Goal: Information Seeking & Learning: Learn about a topic

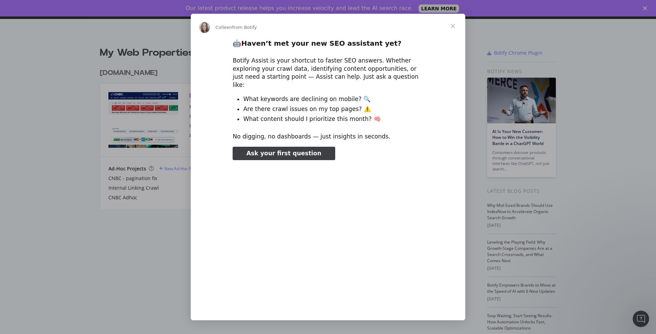
type input "26697"
click at [326, 26] on span "Close" at bounding box center [453, 26] width 25 height 25
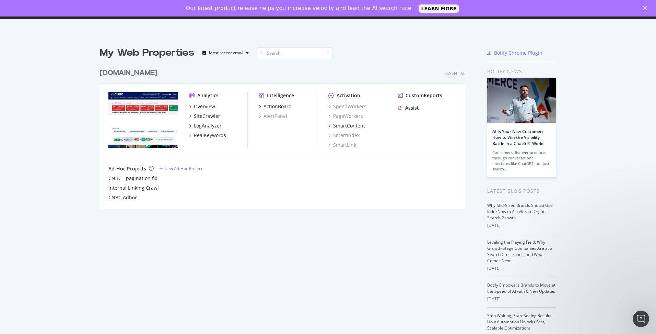
click at [326, 26] on div "Welcome back, [PERSON_NAME] ! Botify Academy Knowledge Base Organizations [PERS…" at bounding box center [328, 183] width 656 height 334
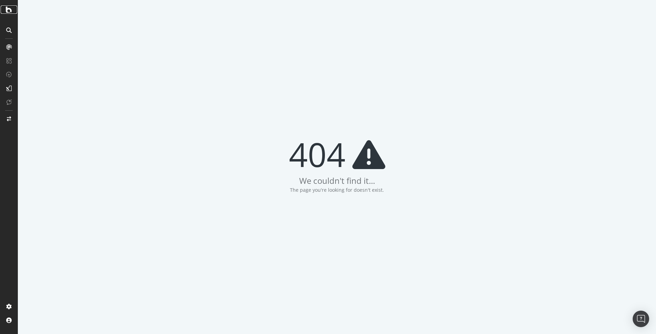
click at [9, 11] on icon at bounding box center [9, 9] width 6 height 8
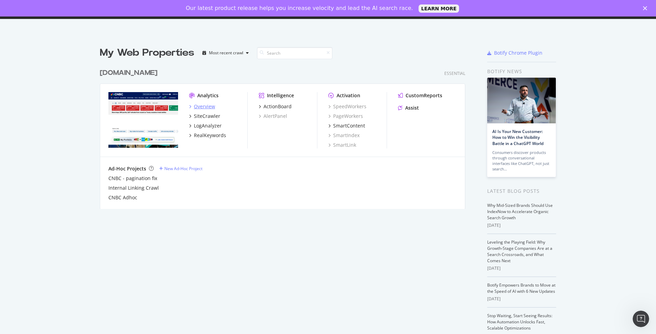
click at [198, 106] on div "Overview" at bounding box center [204, 106] width 21 height 7
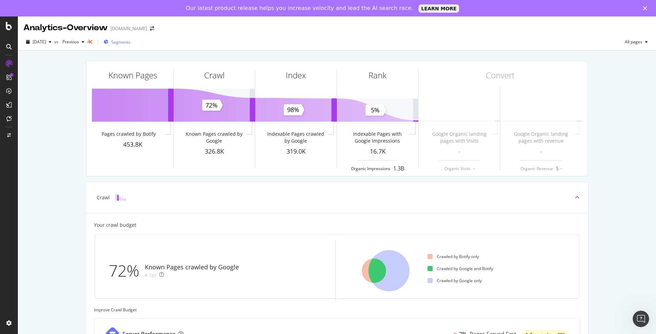
click at [130, 42] on span "Segments" at bounding box center [120, 42] width 19 height 6
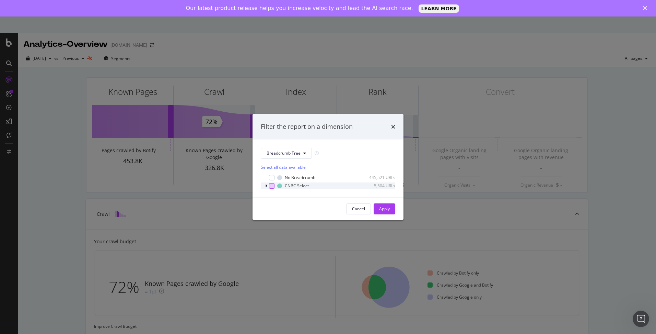
click at [272, 186] on div "modal" at bounding box center [271, 185] width 5 height 5
click at [384, 209] on div "Apply" at bounding box center [384, 209] width 11 height 6
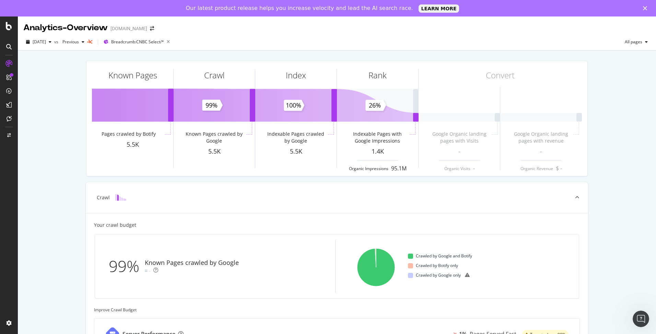
click at [72, 183] on div "Known Pages Pages crawled by Botify 5.5K Crawl Known Pages crawled by Google 5.…" at bounding box center [337, 281] width 639 height 462
click at [30, 123] on div "CustomReports" at bounding box center [42, 122] width 34 height 7
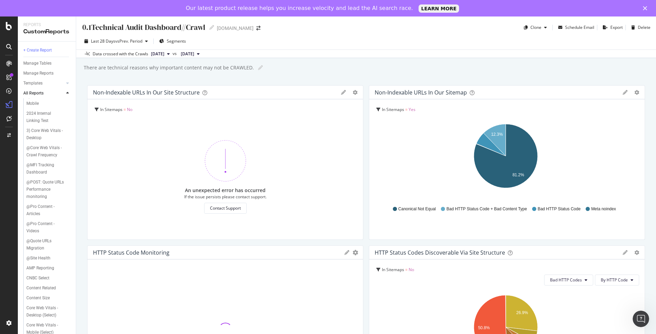
scroll to position [137, 0]
click at [32, 251] on div "CNBC Select" at bounding box center [37, 250] width 23 height 7
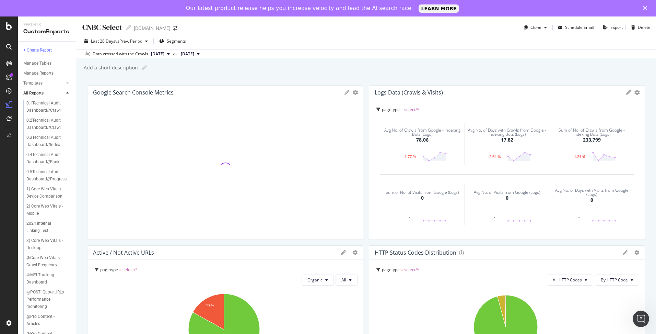
click at [10, 31] on div at bounding box center [9, 183] width 18 height 334
click at [8, 26] on icon at bounding box center [9, 26] width 6 height 8
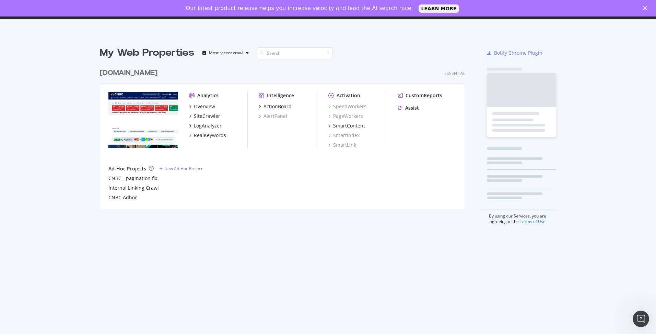
scroll to position [329, 646]
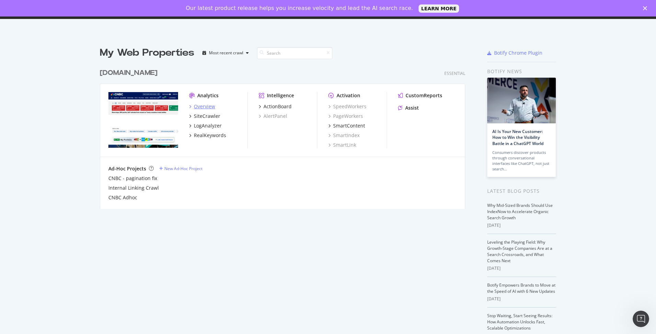
click at [201, 108] on div "Overview" at bounding box center [204, 106] width 21 height 7
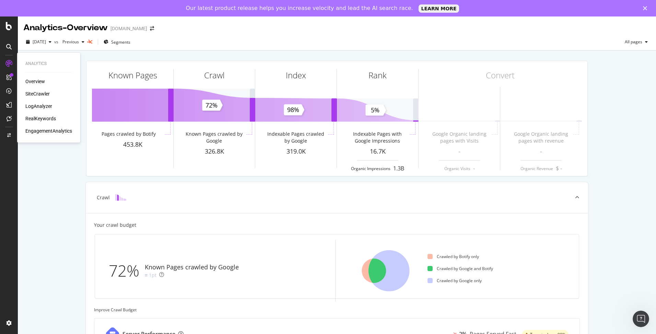
click at [35, 95] on div "SiteCrawler" at bounding box center [37, 93] width 24 height 7
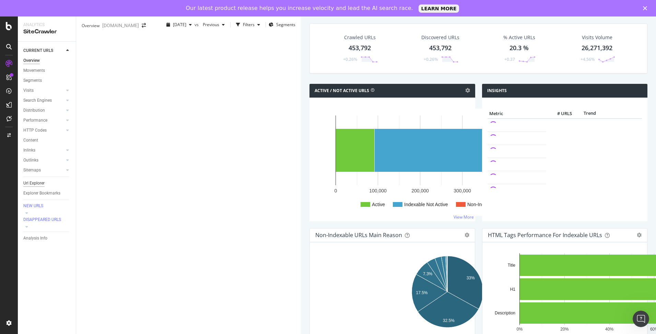
click at [28, 183] on div "Url Explorer" at bounding box center [33, 183] width 21 height 7
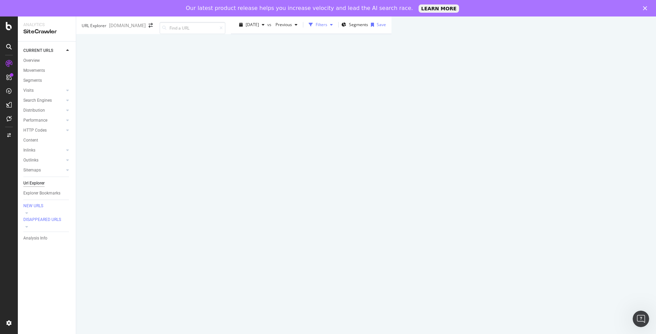
click at [306, 30] on div "button" at bounding box center [311, 25] width 10 height 10
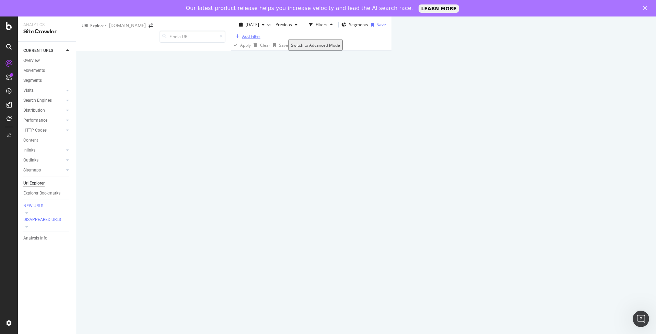
click at [242, 39] on div "Add Filter" at bounding box center [251, 36] width 18 height 6
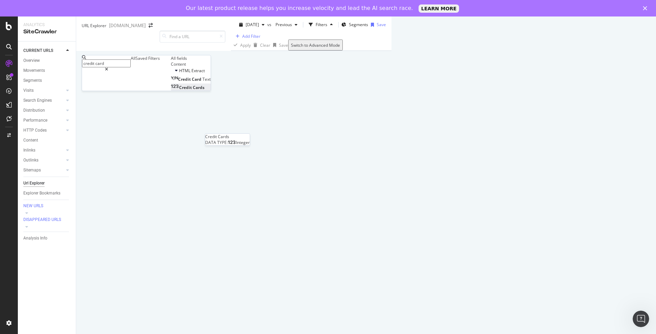
type input "credit card"
click at [171, 89] on icon at bounding box center [175, 86] width 8 height 4
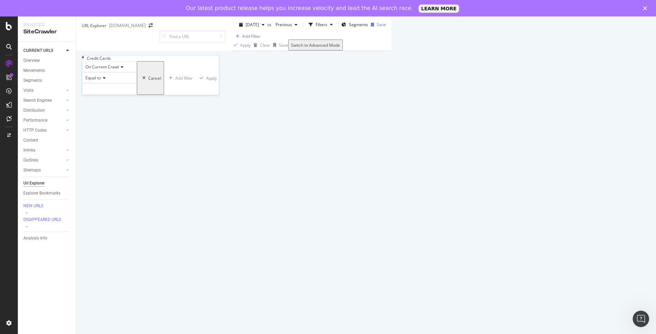
click at [231, 50] on div "Apply Clear Save Switch to Advanced Mode" at bounding box center [311, 44] width 161 height 11
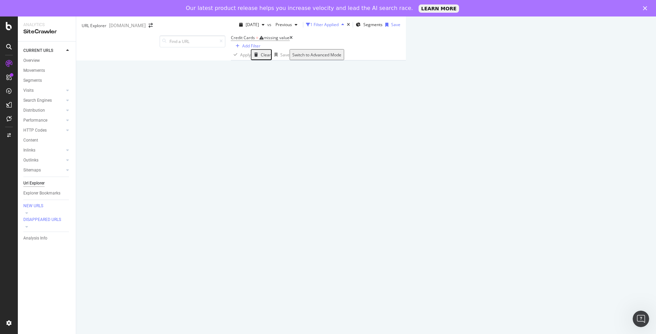
click at [310, 27] on div "1 Filter Applied" at bounding box center [324, 25] width 28 height 6
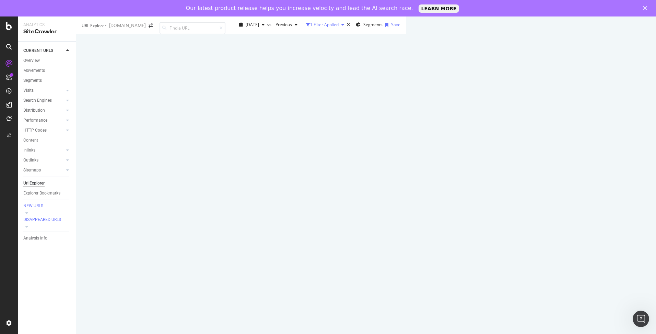
click at [310, 27] on div "1 Filter Applied" at bounding box center [324, 25] width 28 height 6
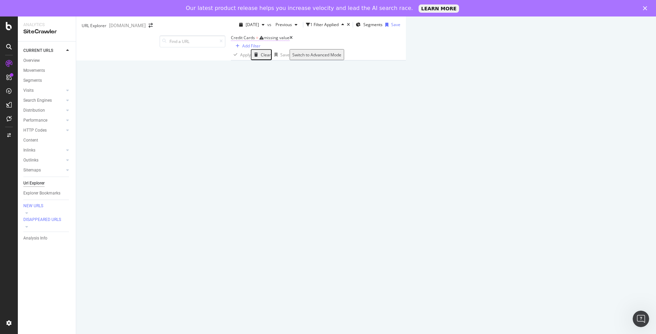
click at [264, 41] on div "missing value" at bounding box center [277, 38] width 26 height 6
click at [104, 79] on icon at bounding box center [103, 77] width 5 height 4
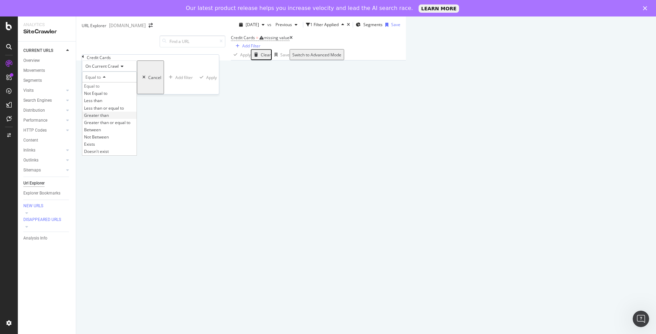
click at [96, 118] on span "Greater than" at bounding box center [96, 115] width 25 height 6
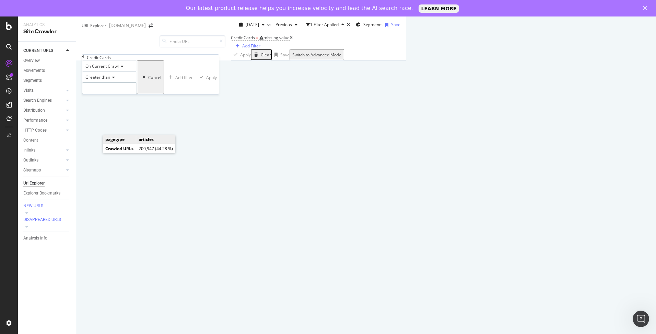
click at [99, 94] on input "number" at bounding box center [109, 88] width 55 height 12
type input "0"
click at [157, 94] on div "On Current Crawl Greater than 0 Cancel Add filter Apply" at bounding box center [151, 77] width 138 height 34
click at [196, 94] on button "Apply" at bounding box center [208, 77] width 24 height 34
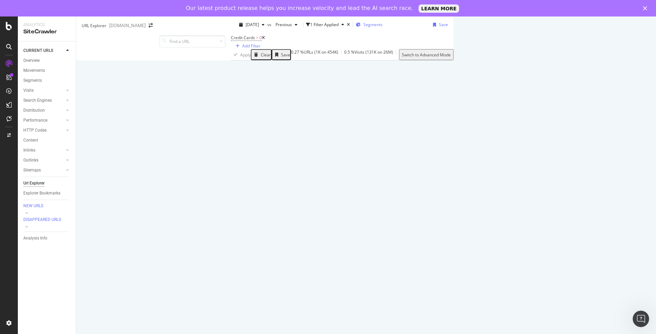
click at [364, 27] on span "Segments" at bounding box center [373, 25] width 19 height 6
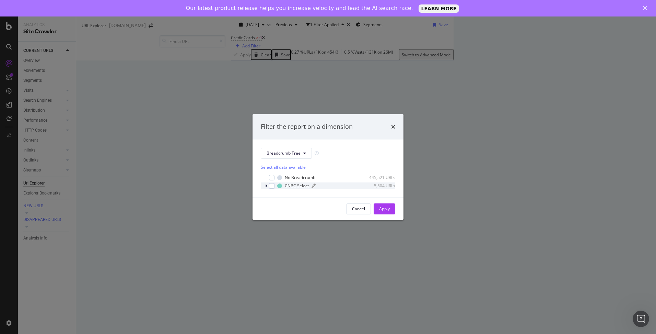
click at [295, 186] on div "CNBC Select" at bounding box center [297, 186] width 24 height 6
click at [271, 182] on div "modal" at bounding box center [271, 184] width 5 height 5
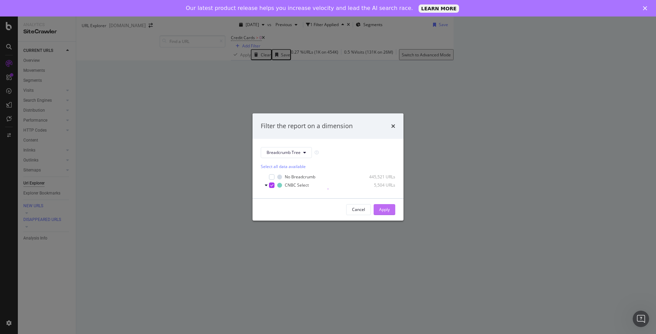
click at [389, 212] on div "Apply" at bounding box center [384, 209] width 11 height 6
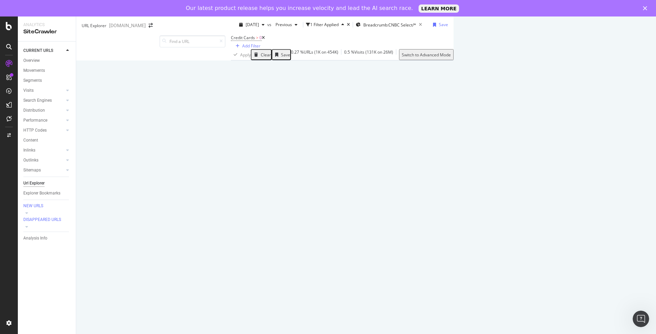
click at [580, 144] on div "Manage Columns" at bounding box center [564, 141] width 34 height 6
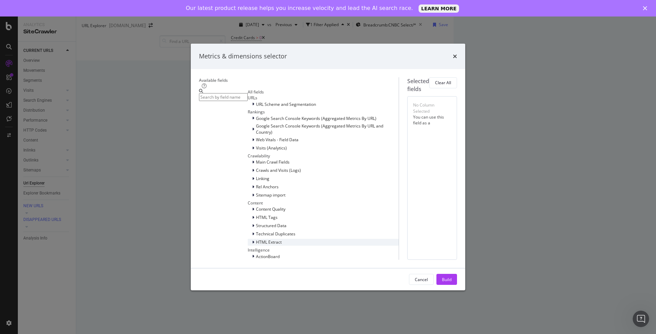
scroll to position [69, 0]
click at [428, 282] on div "Cancel" at bounding box center [421, 279] width 13 height 6
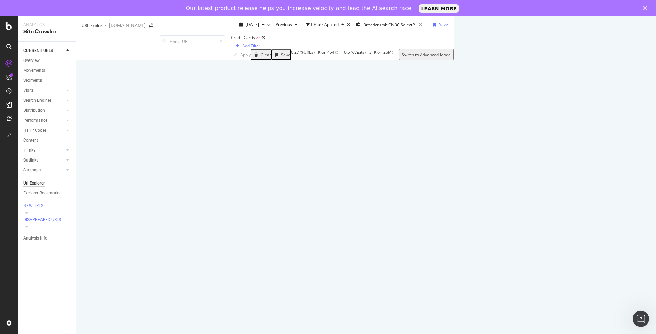
click at [454, 60] on div "URLs Crawled By Botify By pagetype Chart (by Value) Table Expand Export as CSV …" at bounding box center [454, 38] width 0 height 44
